Goal: Task Accomplishment & Management: Complete application form

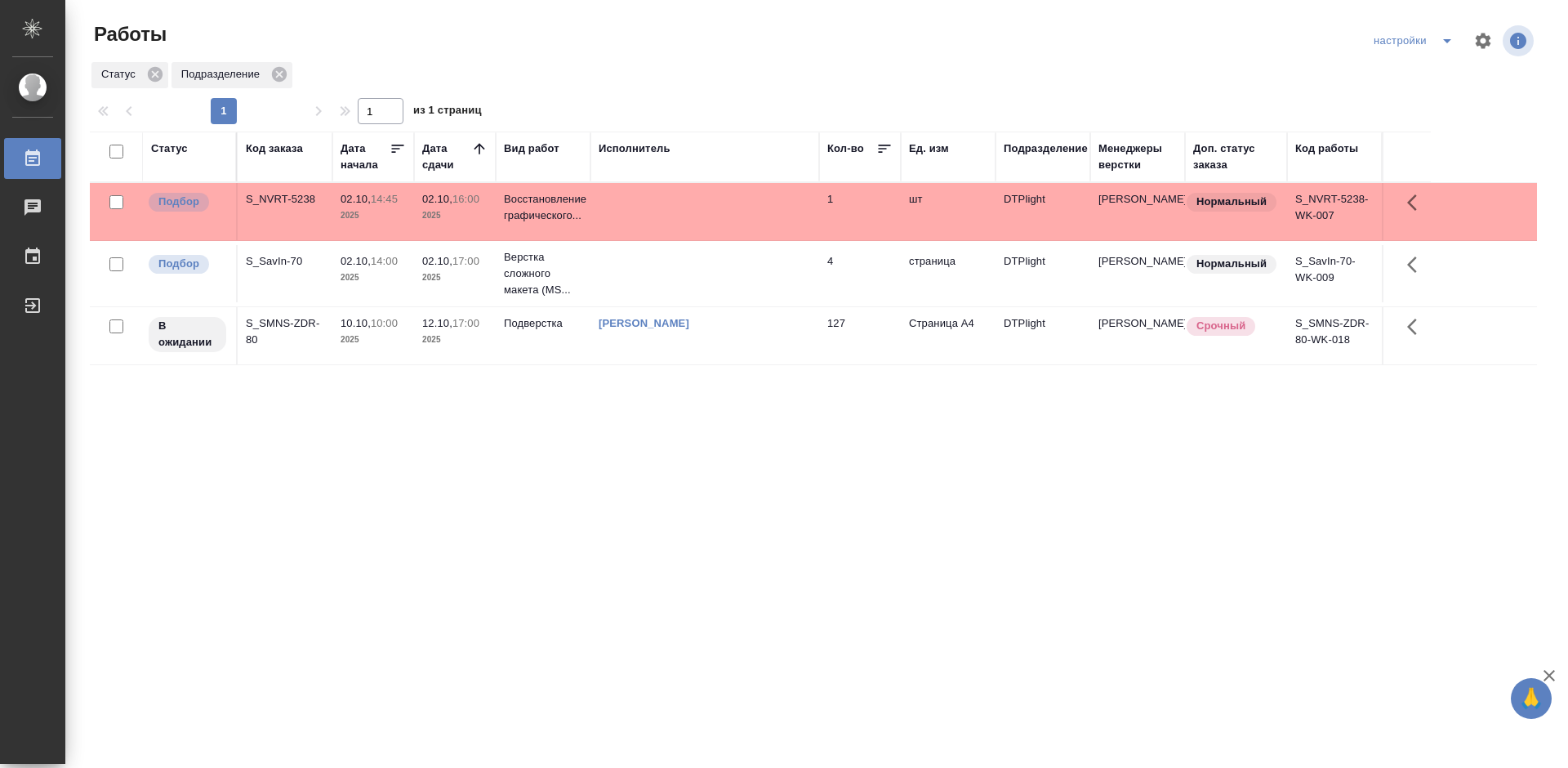
click at [892, 515] on div "Статус Код заказа Дата начала Дата сдачи Вид работ Исполнитель Кол-во Ед. изм П…" at bounding box center [813, 425] width 1447 height 588
click at [269, 199] on div "S_NVRT-5238" at bounding box center [284, 199] width 78 height 16
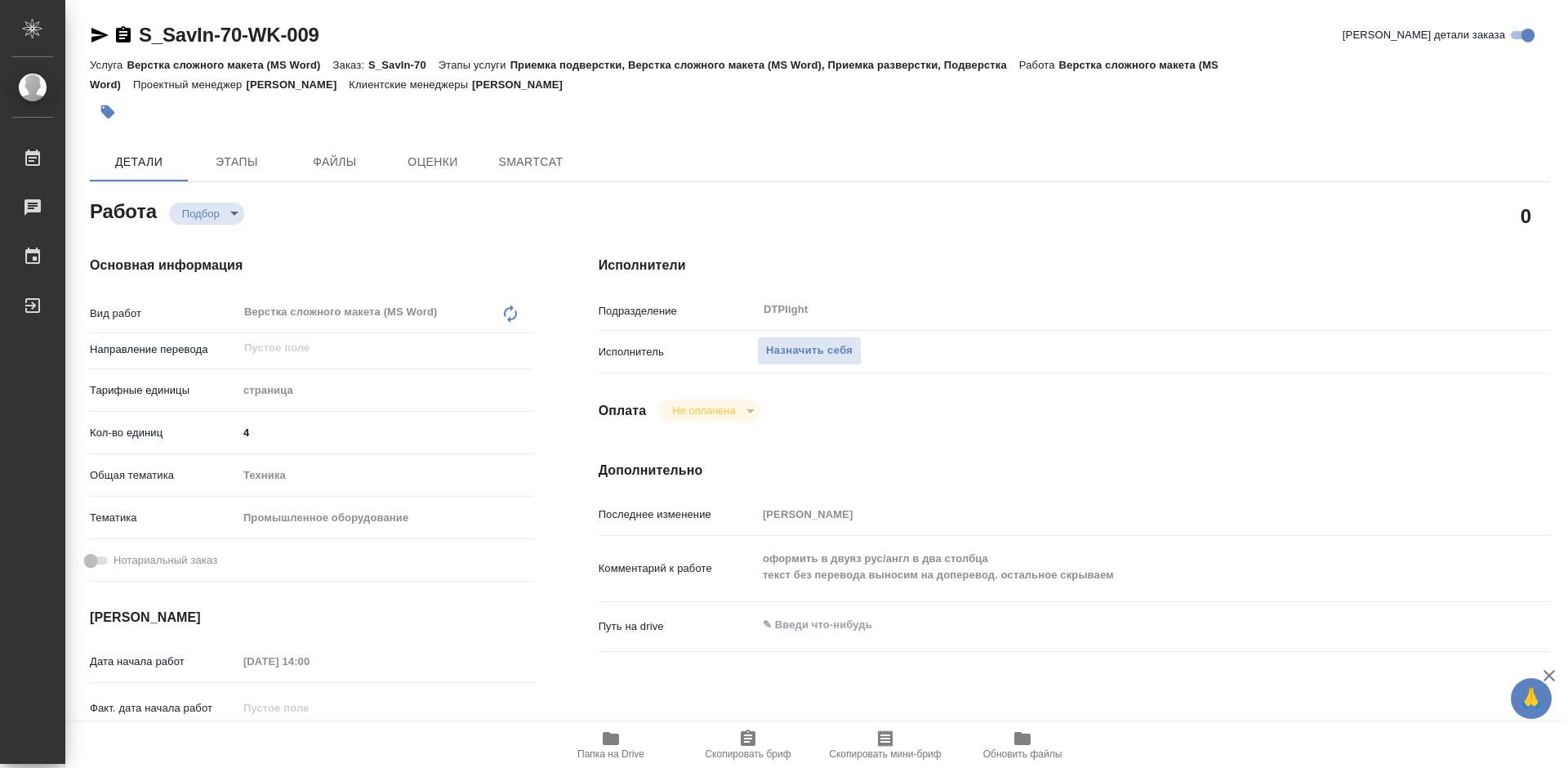
type textarea "x"
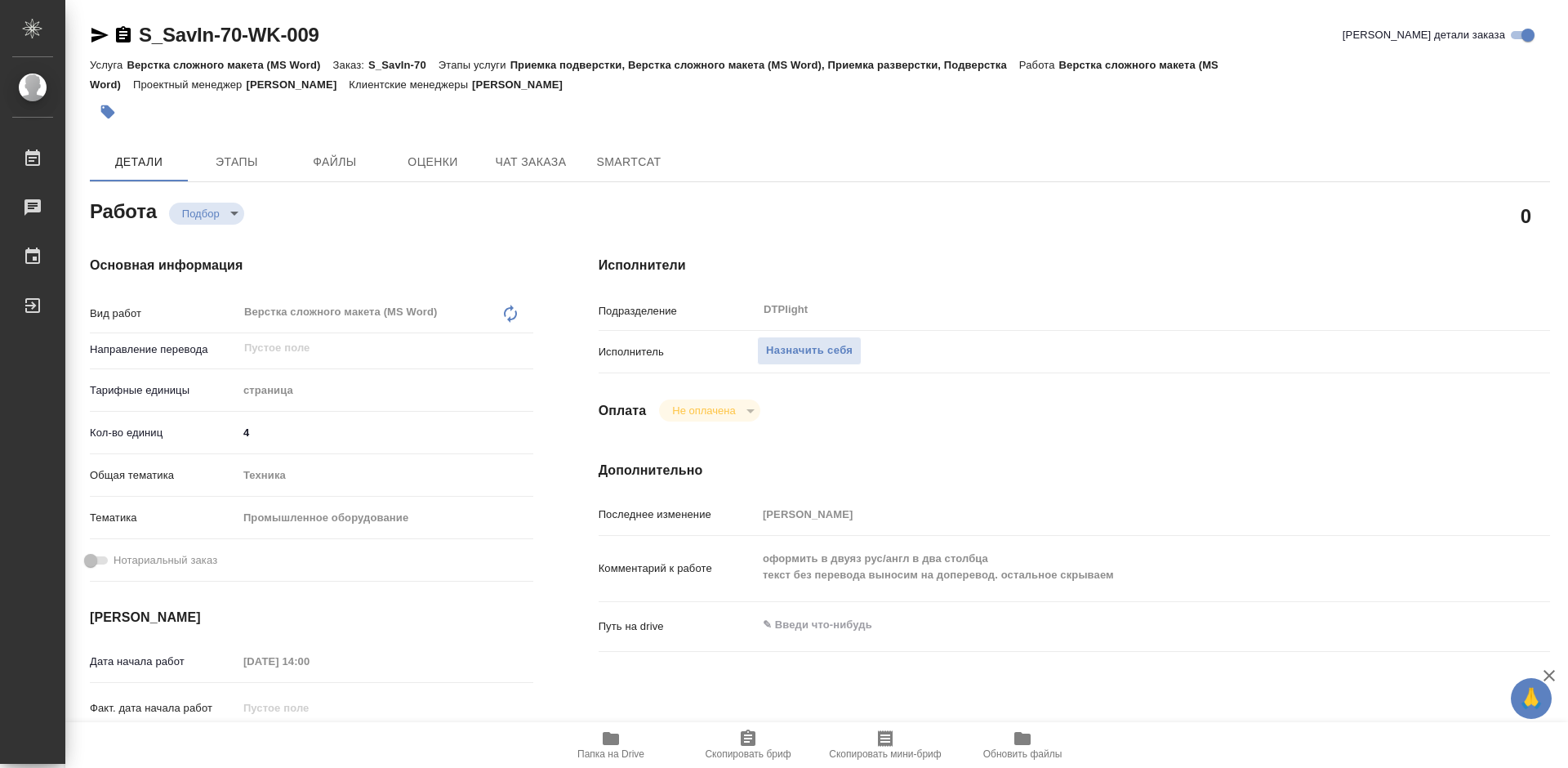
type textarea "x"
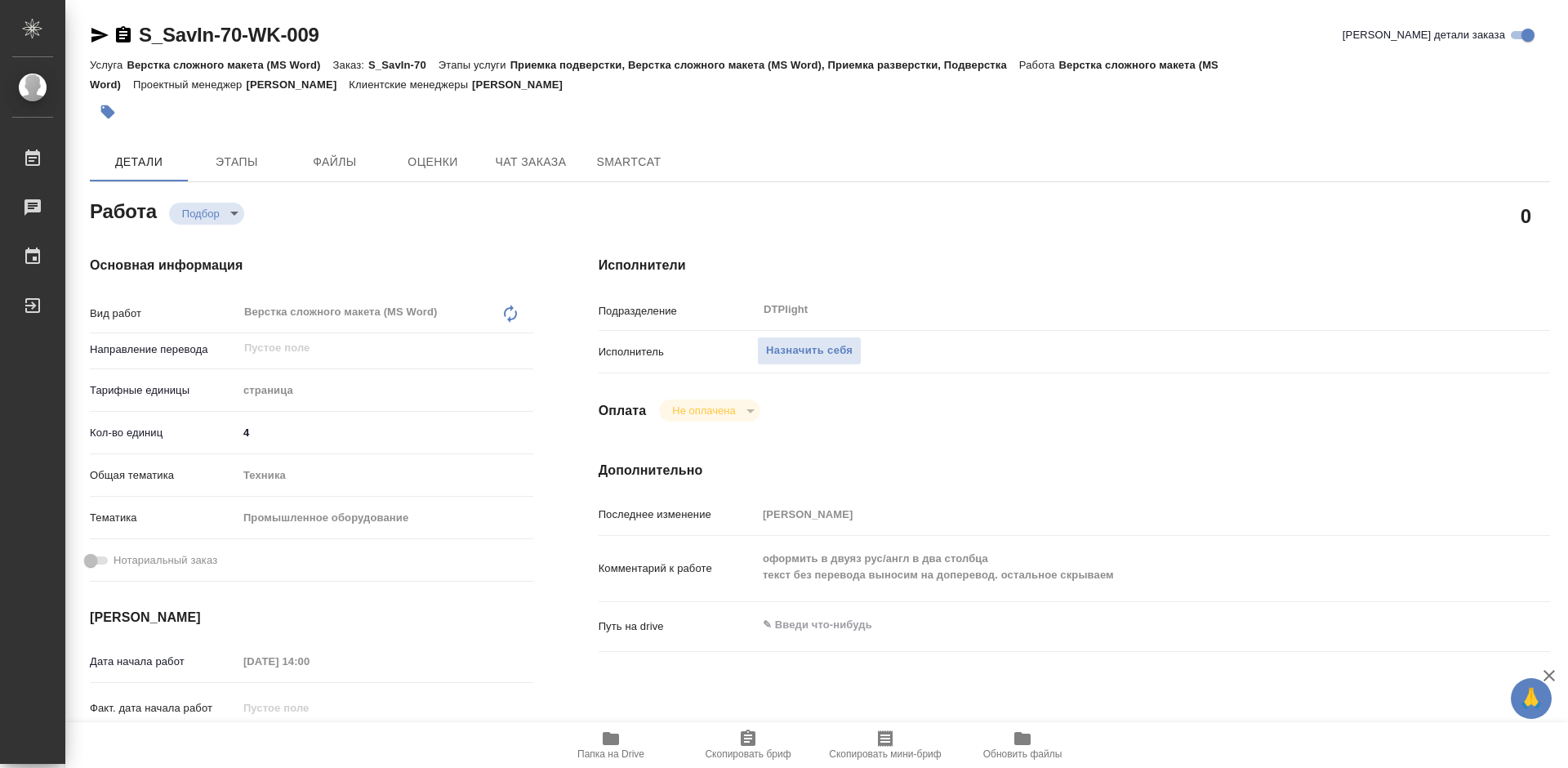
type textarea "x"
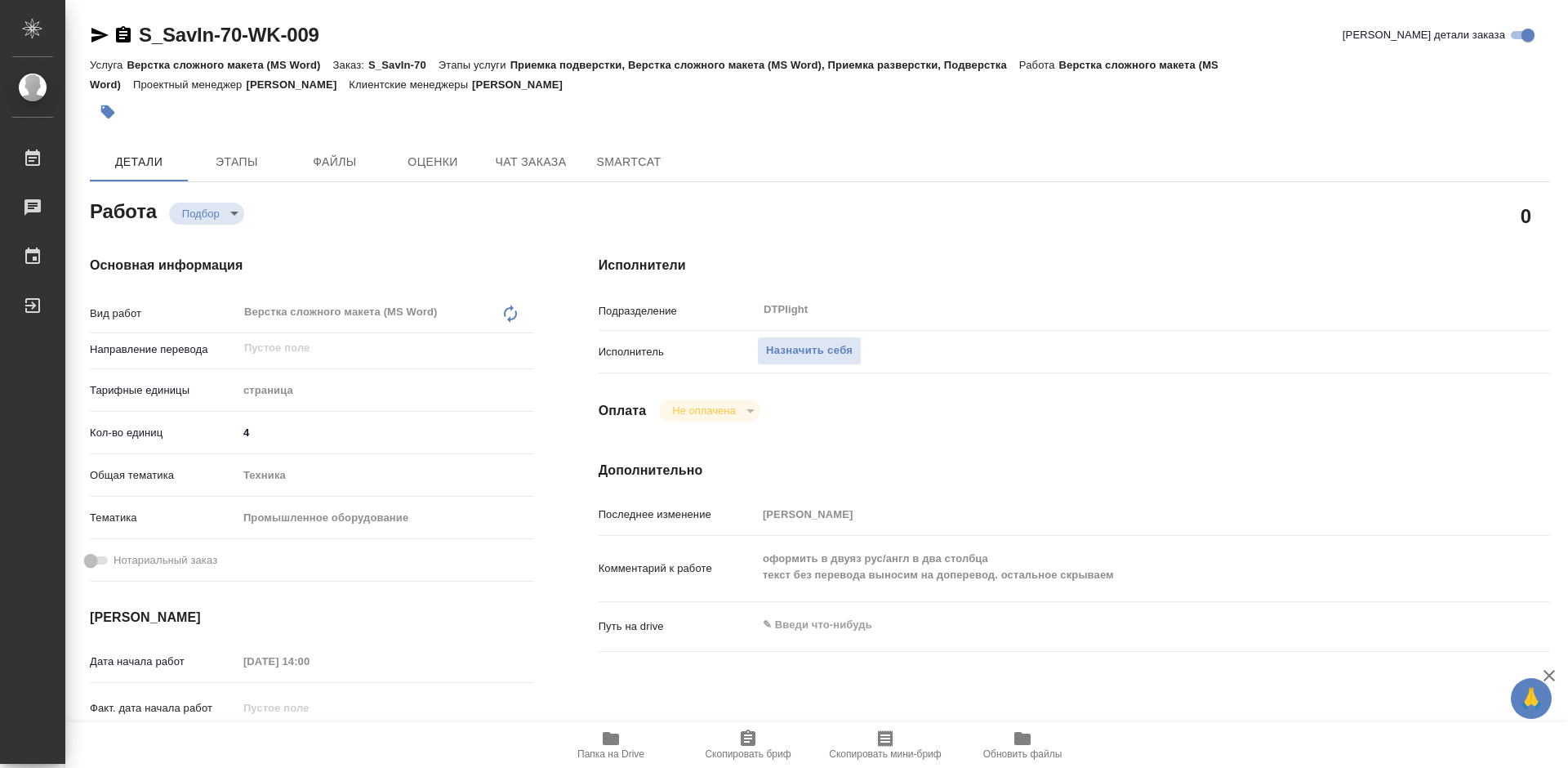
type textarea "x"
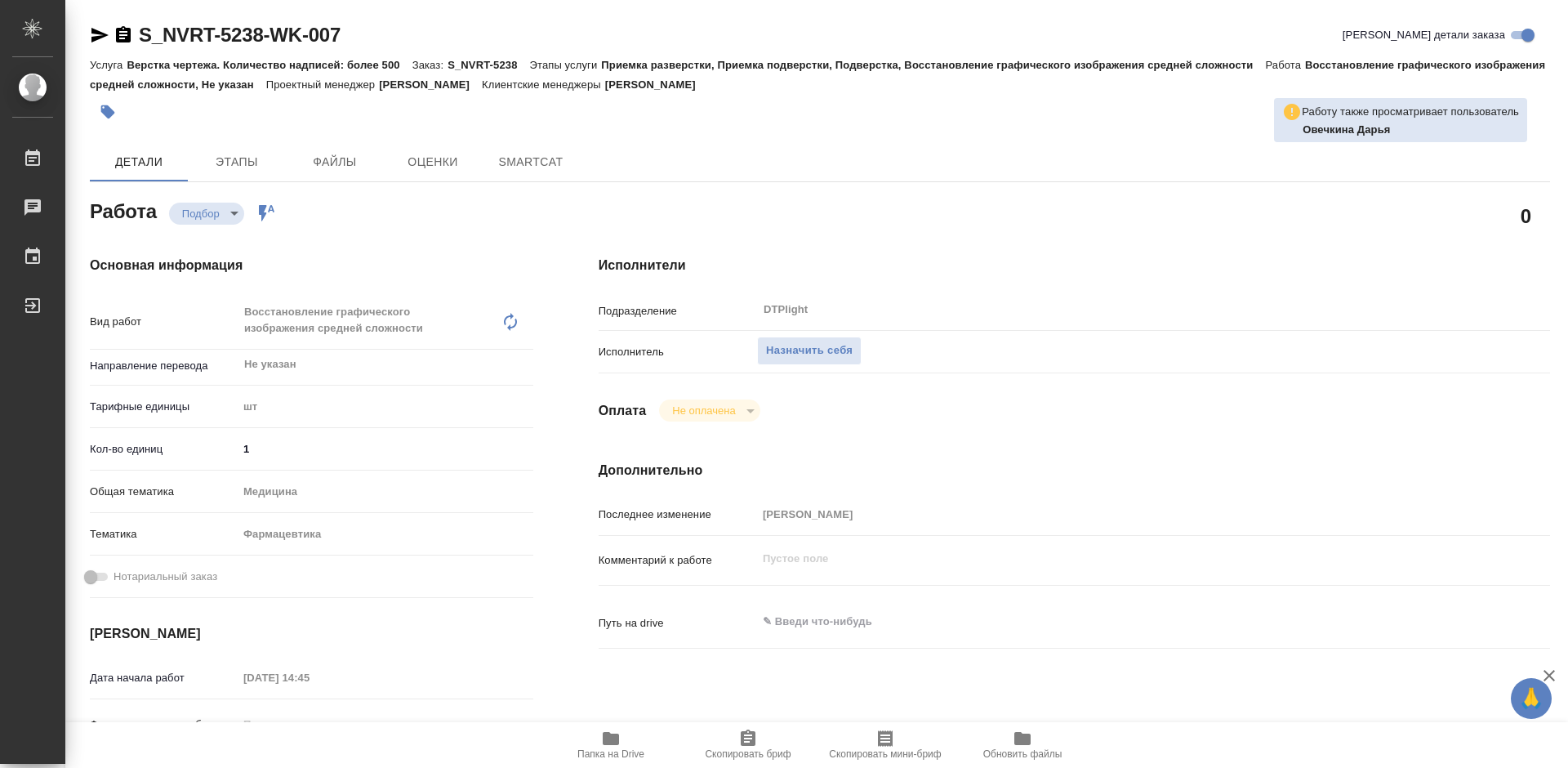
type textarea "x"
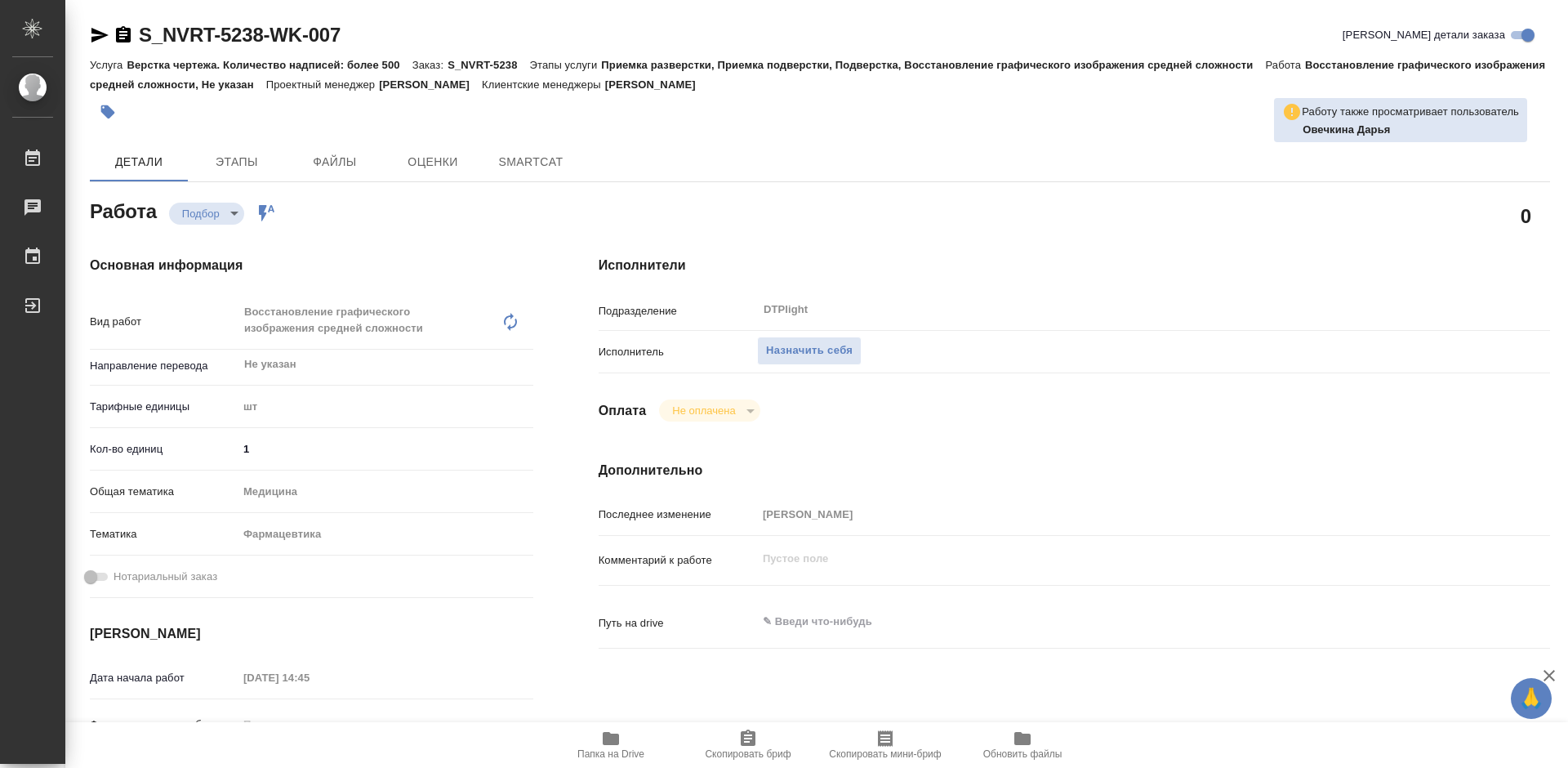
type textarea "x"
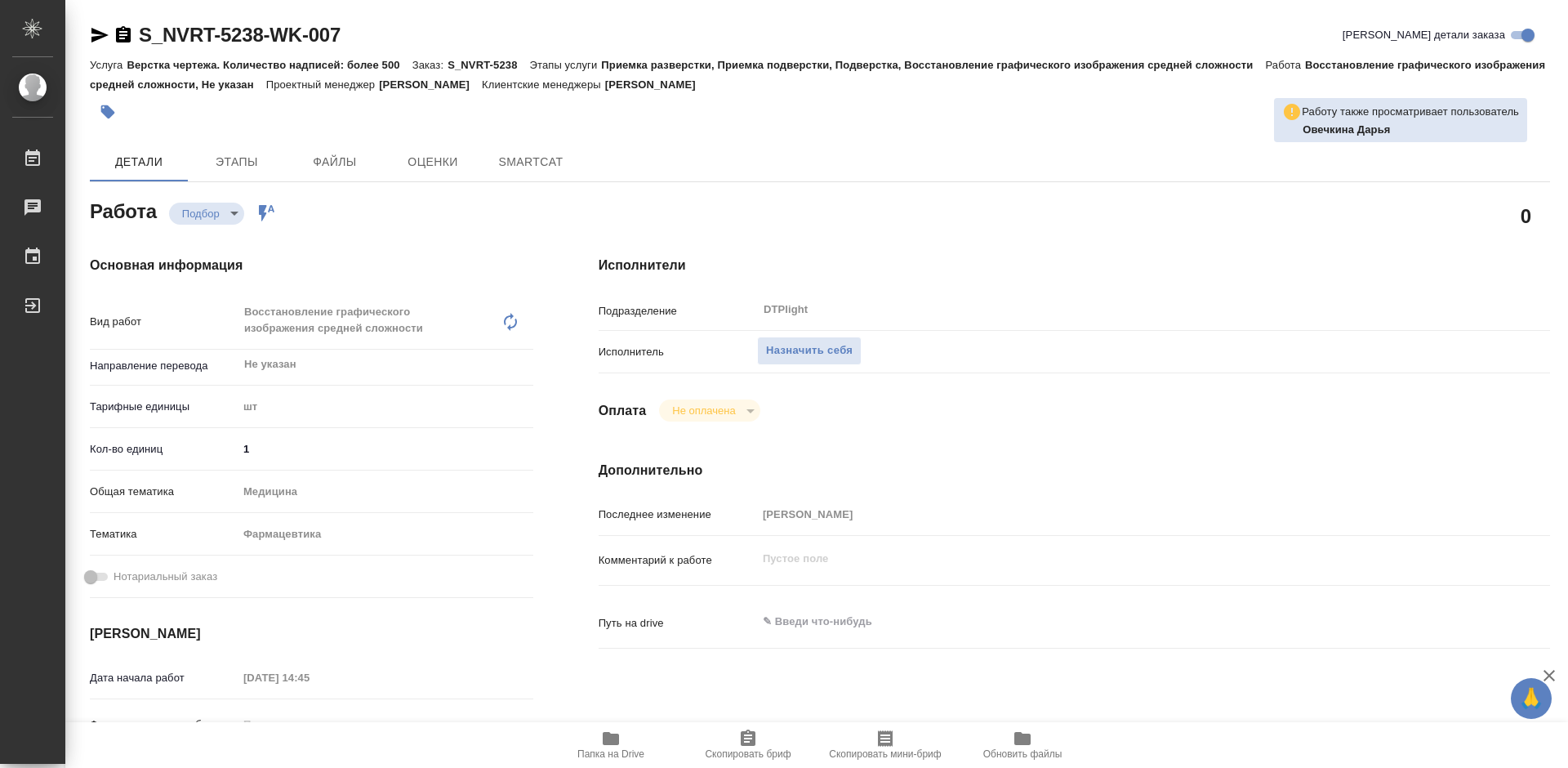
type textarea "x"
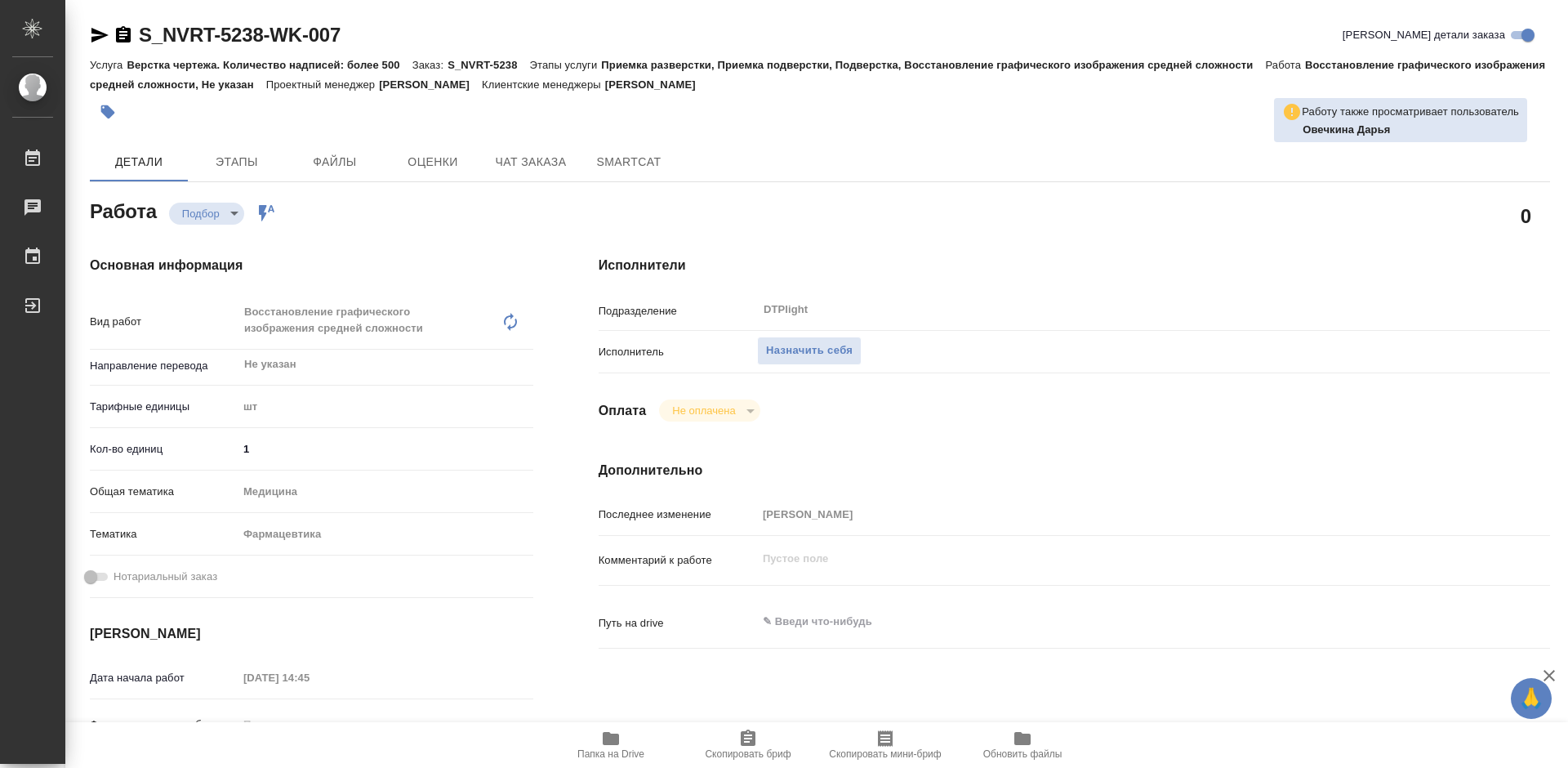
type textarea "x"
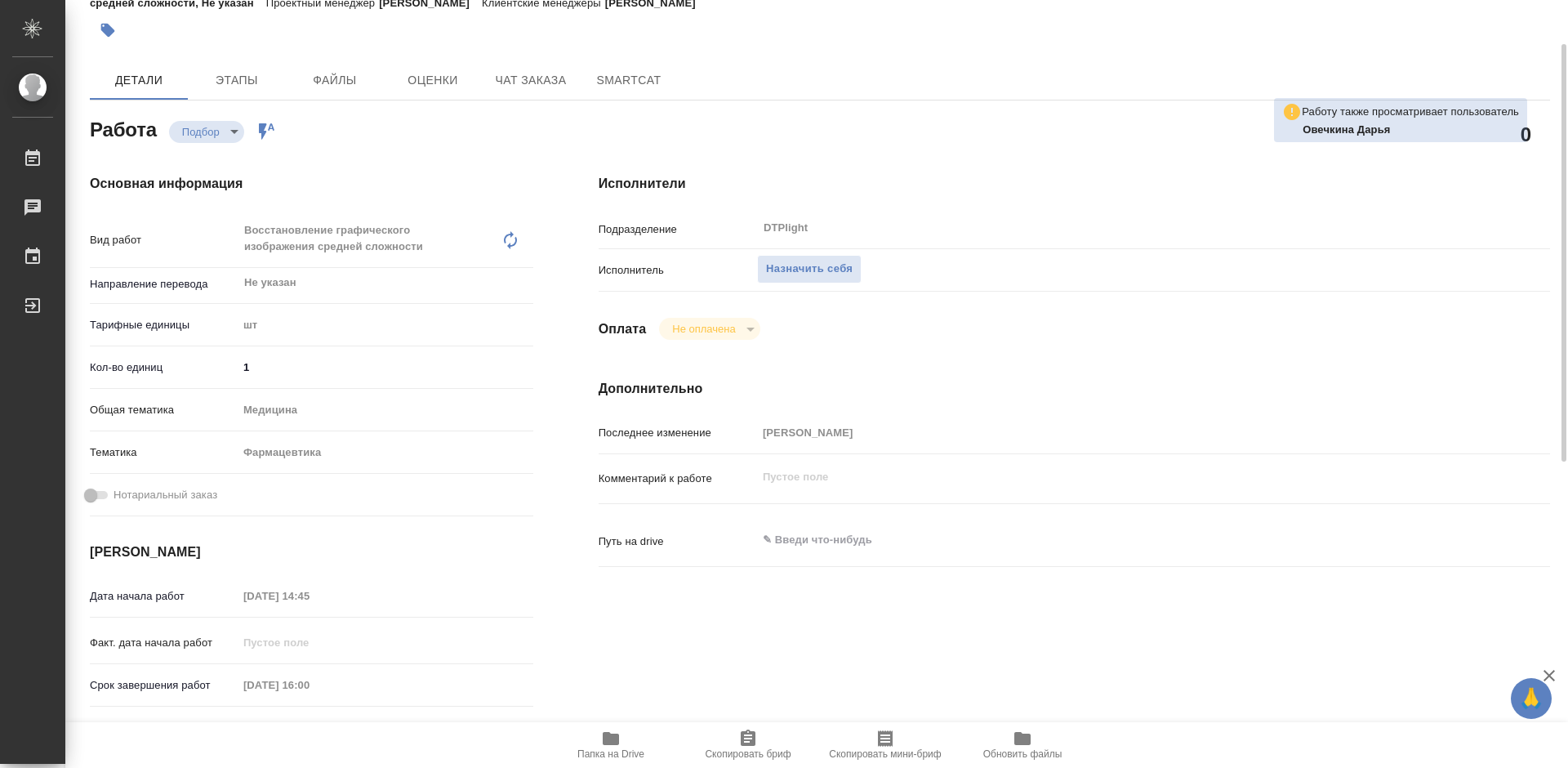
scroll to position [164, 0]
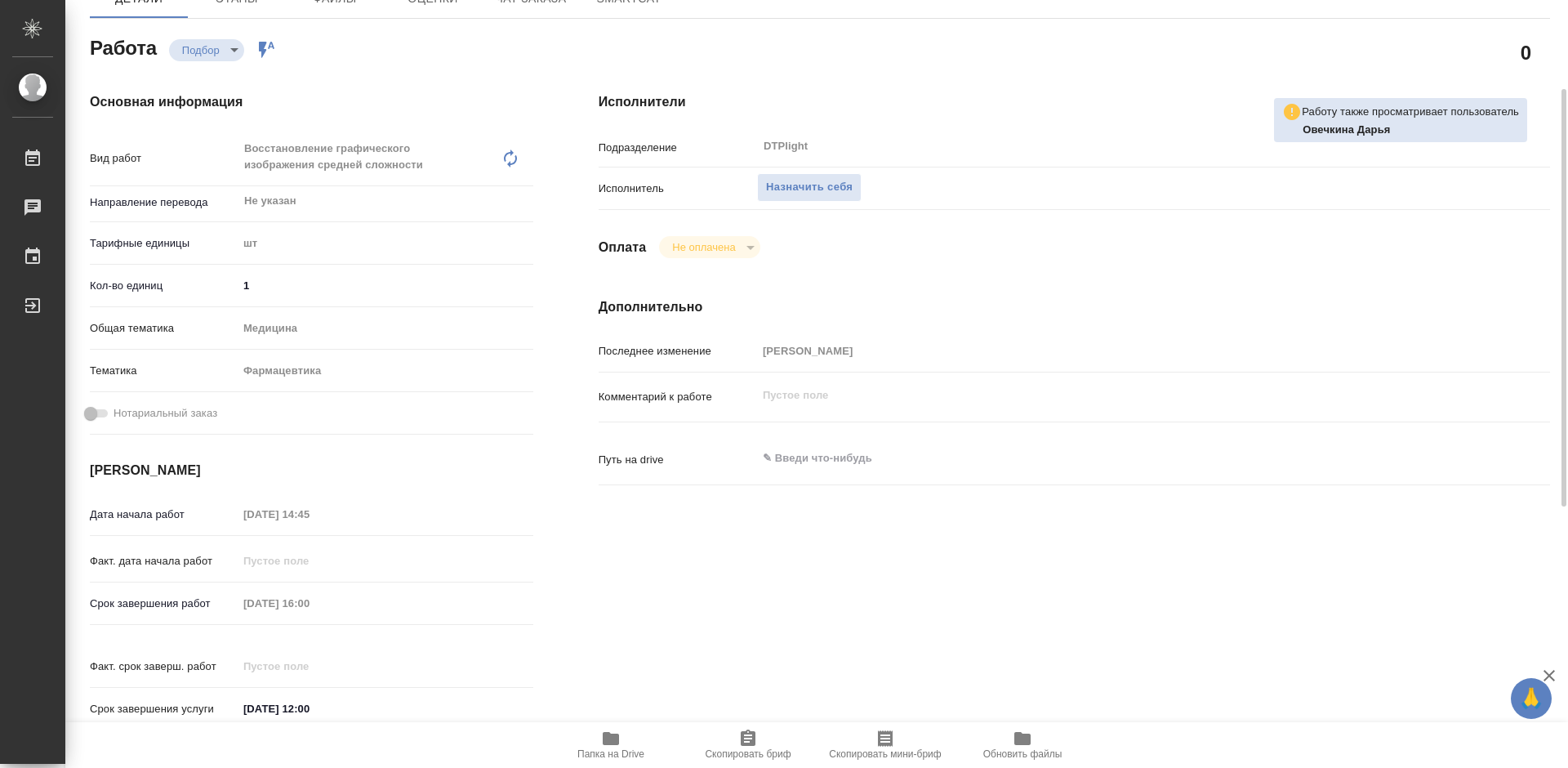
type textarea "x"
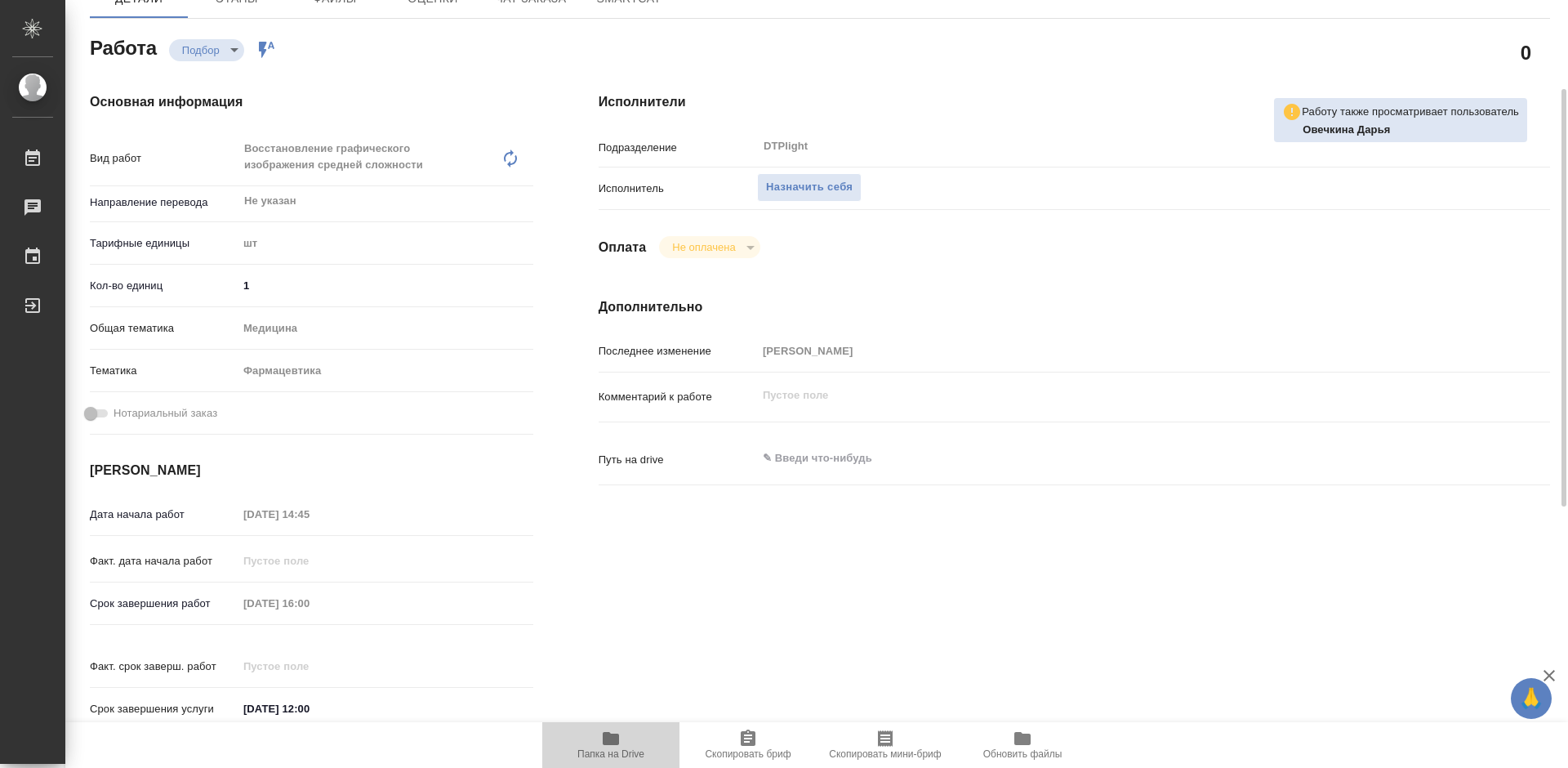
click at [603, 739] on icon "button" at bounding box center [610, 738] width 16 height 13
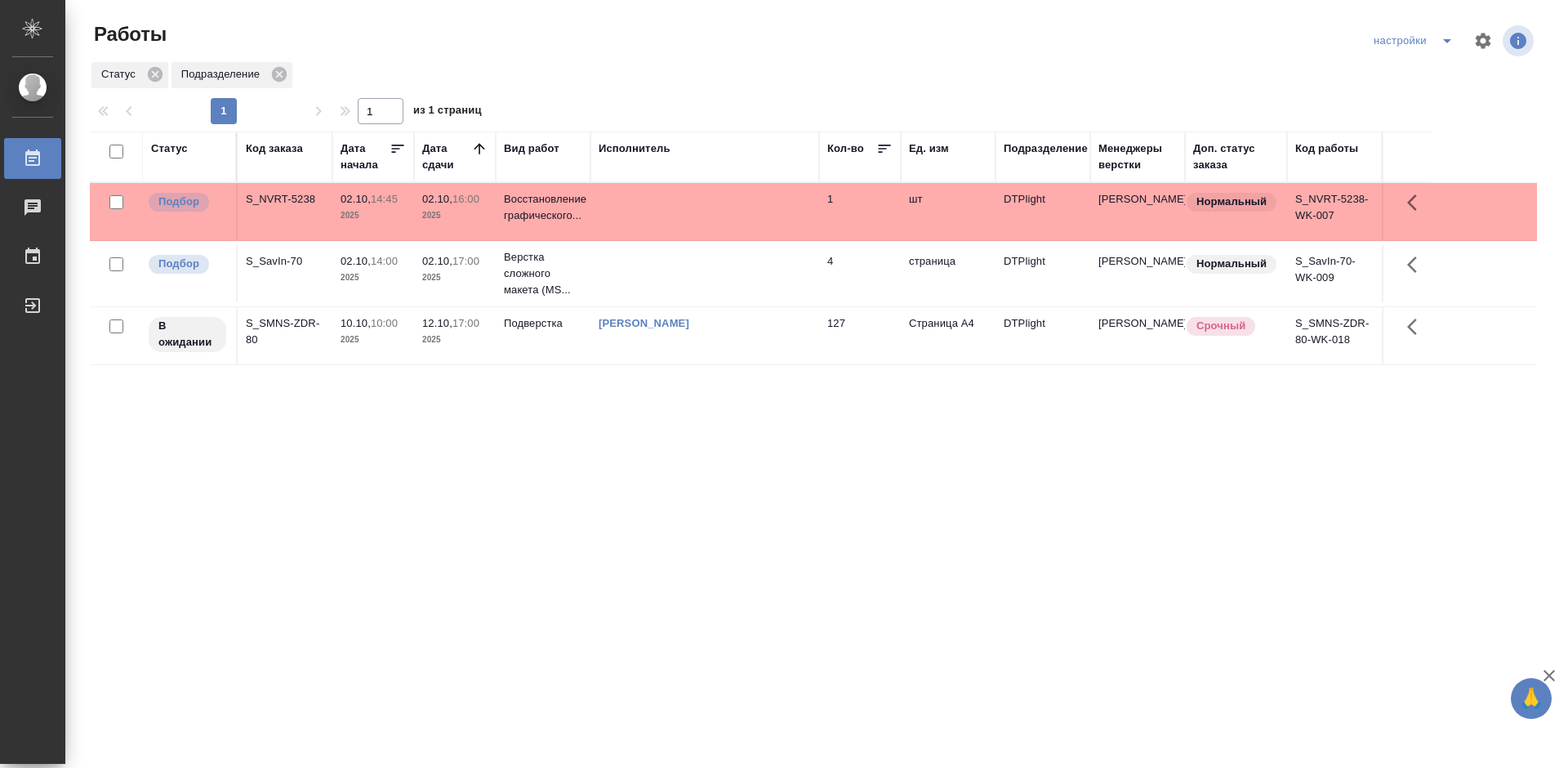
click at [269, 261] on div "S_SavIn-70" at bounding box center [284, 261] width 78 height 16
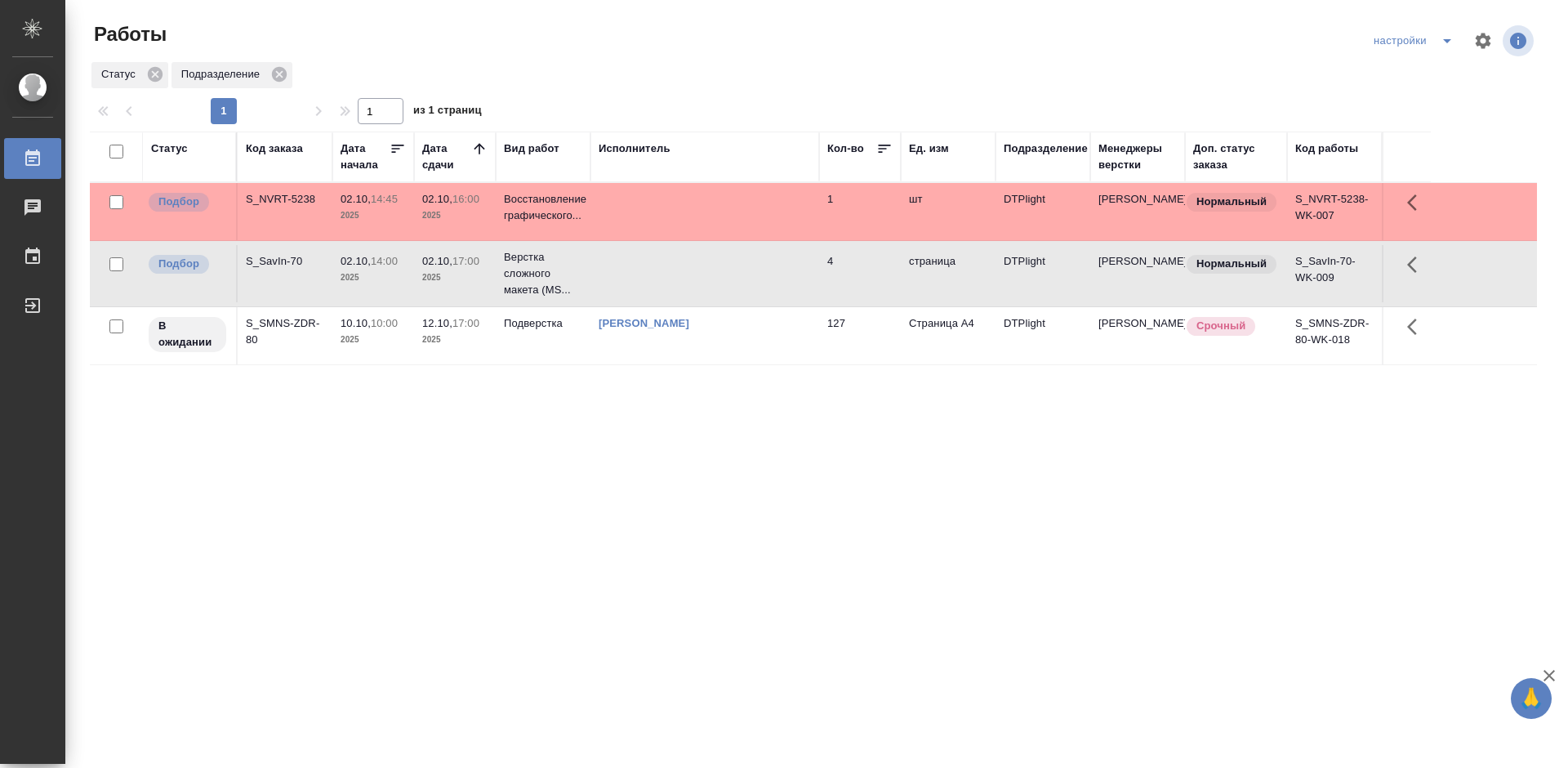
click at [269, 261] on div "S_SavIn-70" at bounding box center [284, 261] width 78 height 16
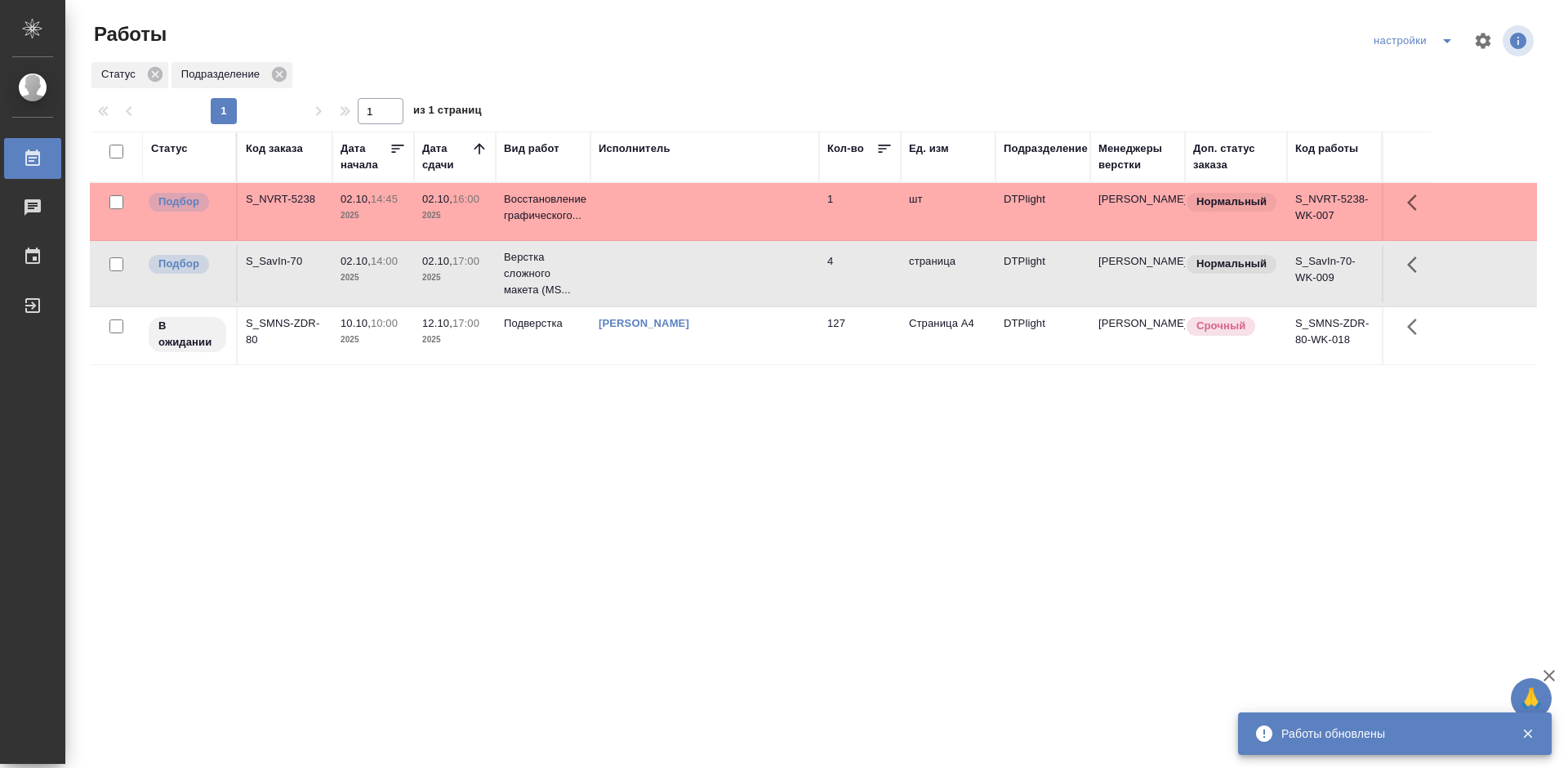
click at [764, 515] on div "Статус Код заказа Дата начала Дата сдачи Вид работ Исполнитель Кол-во Ед. изм П…" at bounding box center [813, 425] width 1447 height 588
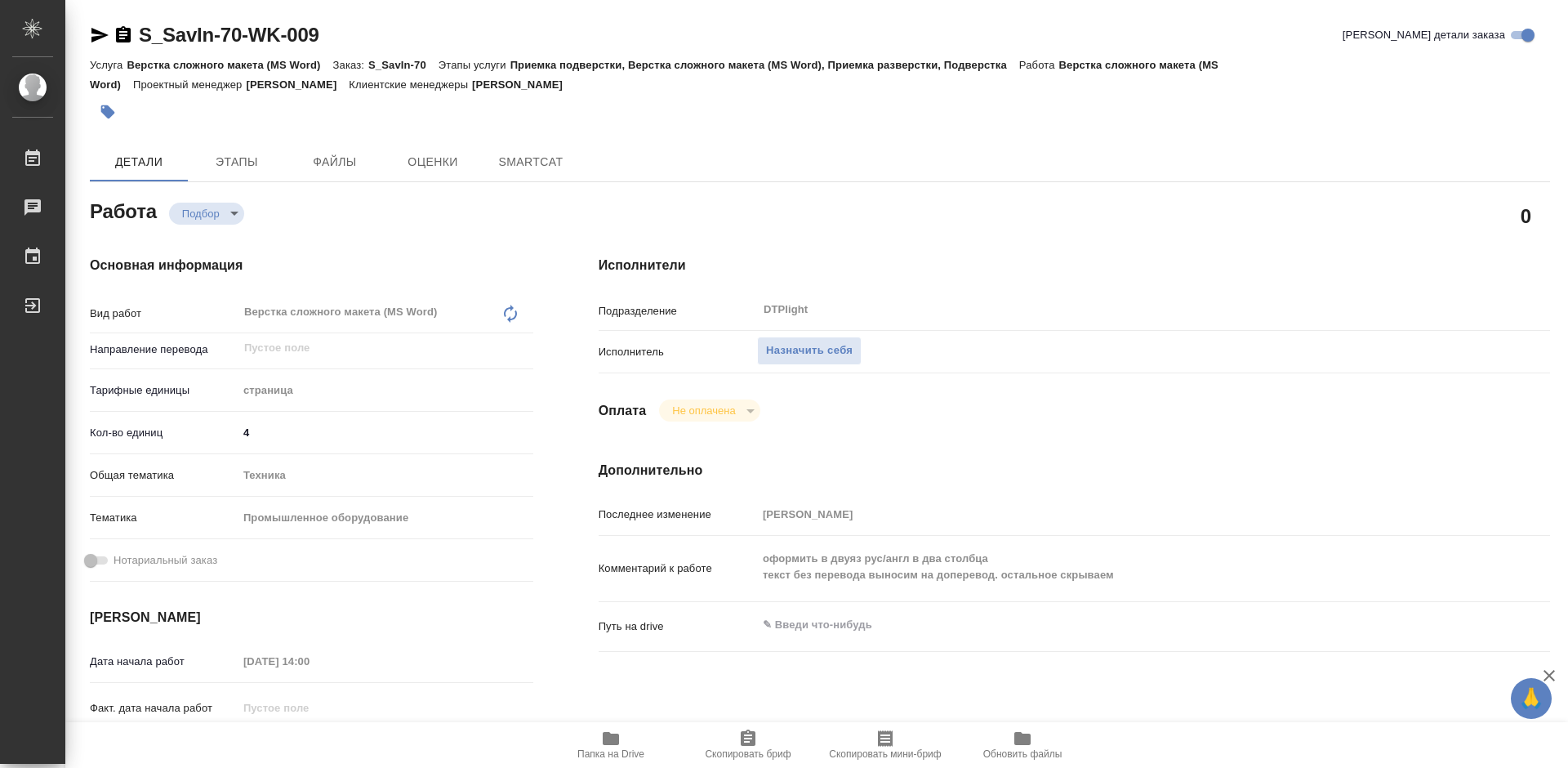
type textarea "x"
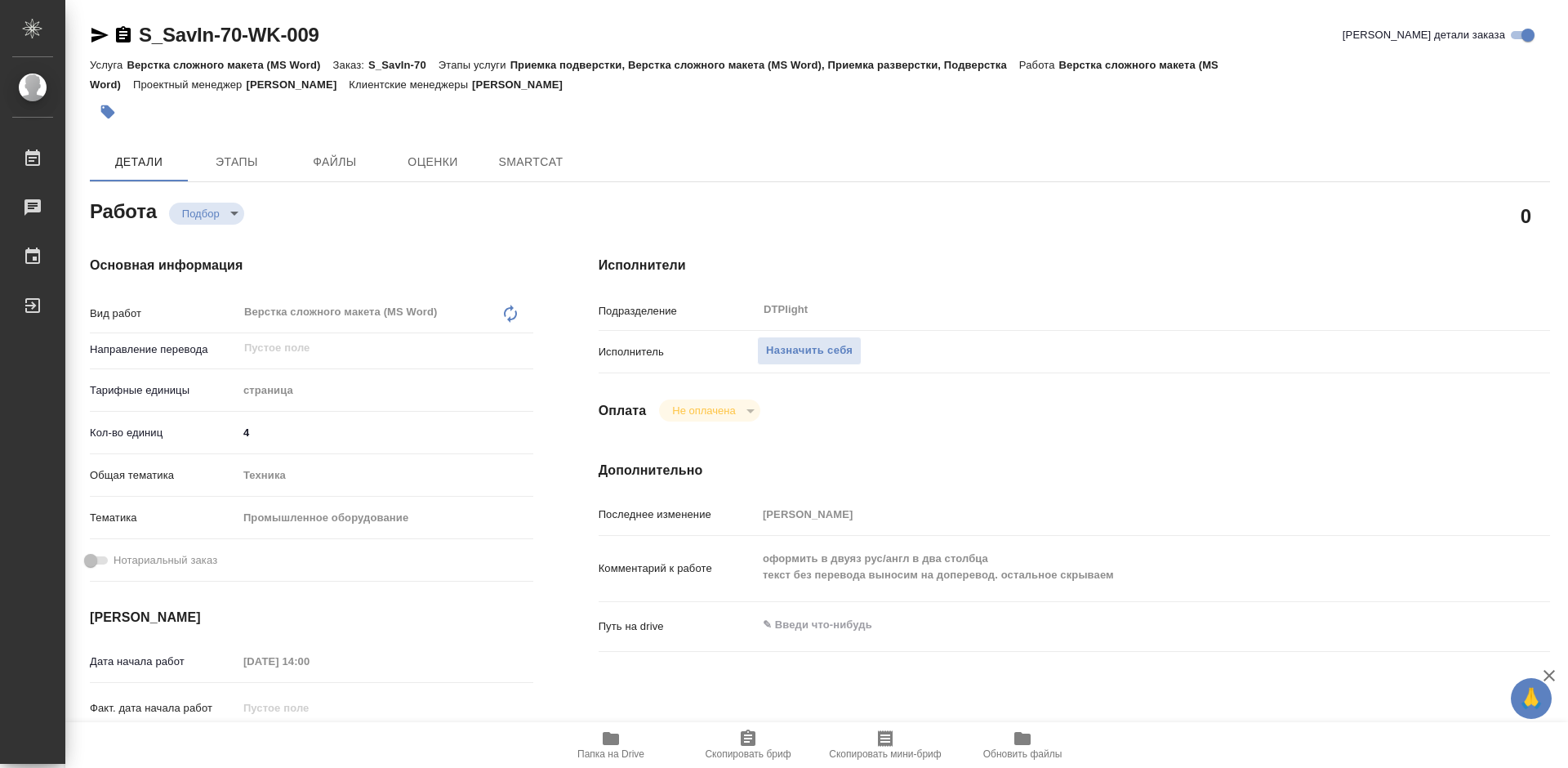
type textarea "x"
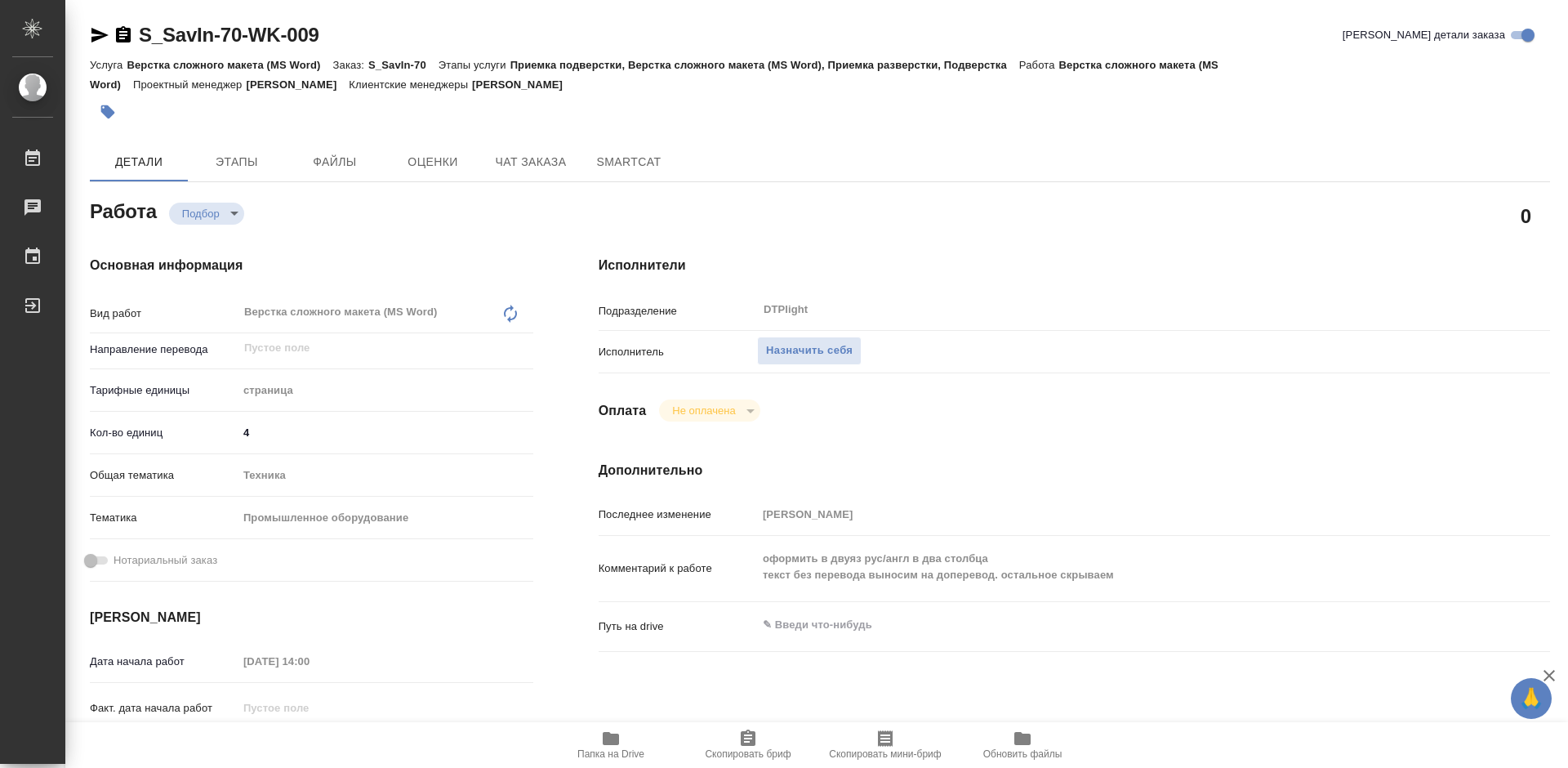
type textarea "x"
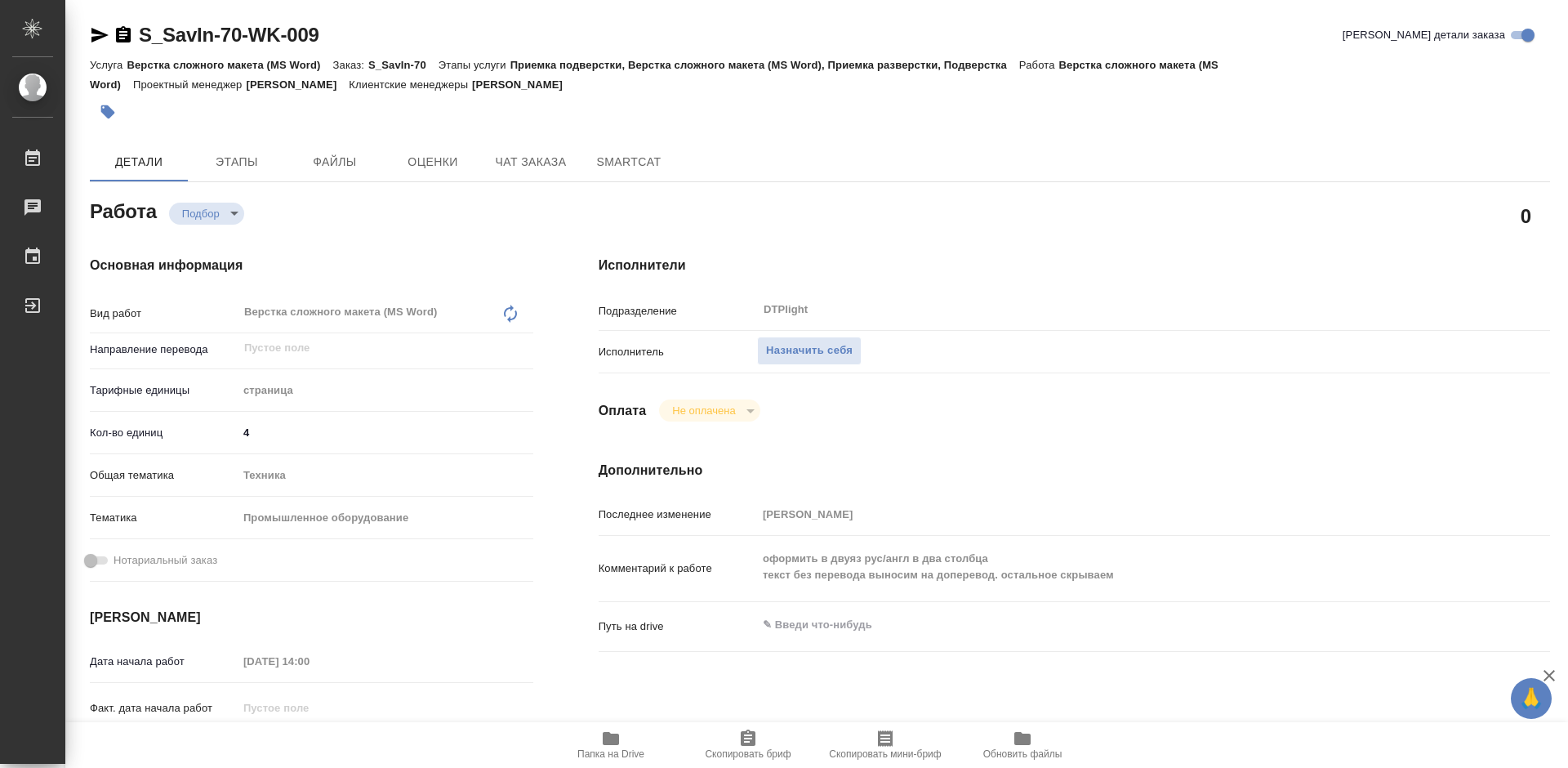
type textarea "x"
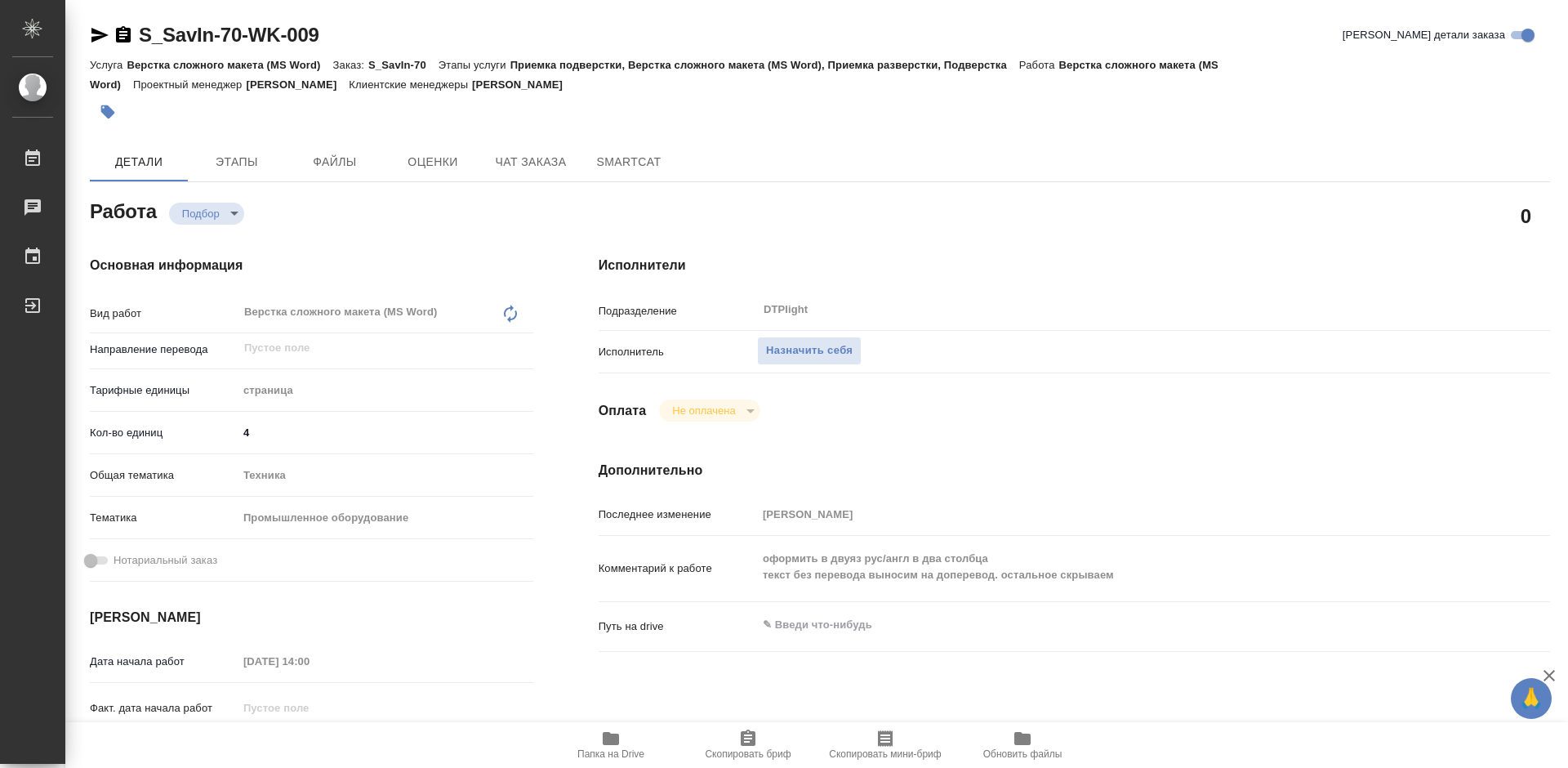
scroll to position [81, 0]
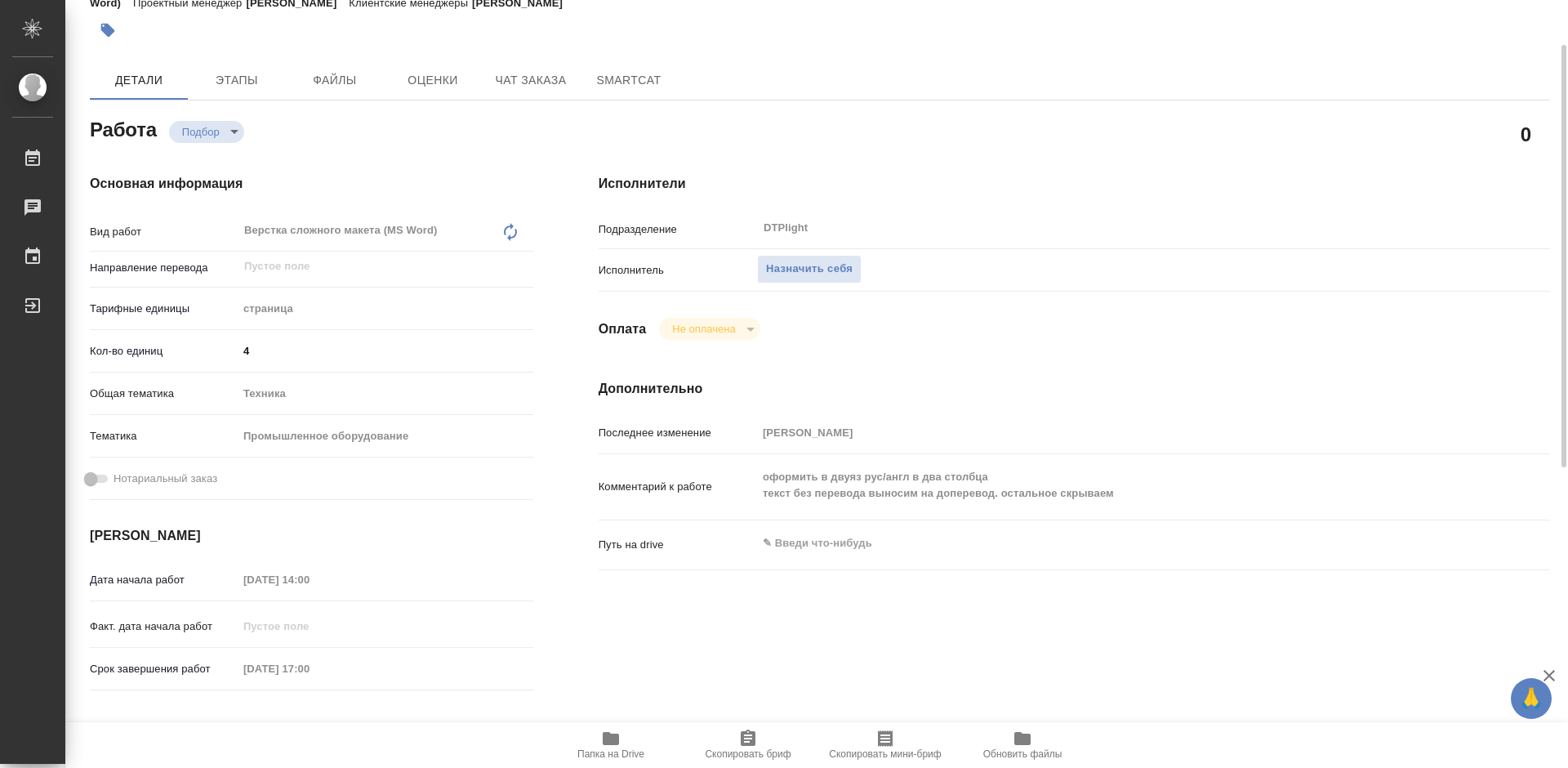
click at [623, 740] on span "Папка на Drive" at bounding box center [610, 744] width 117 height 31
